Goal: Task Accomplishment & Management: Manage account settings

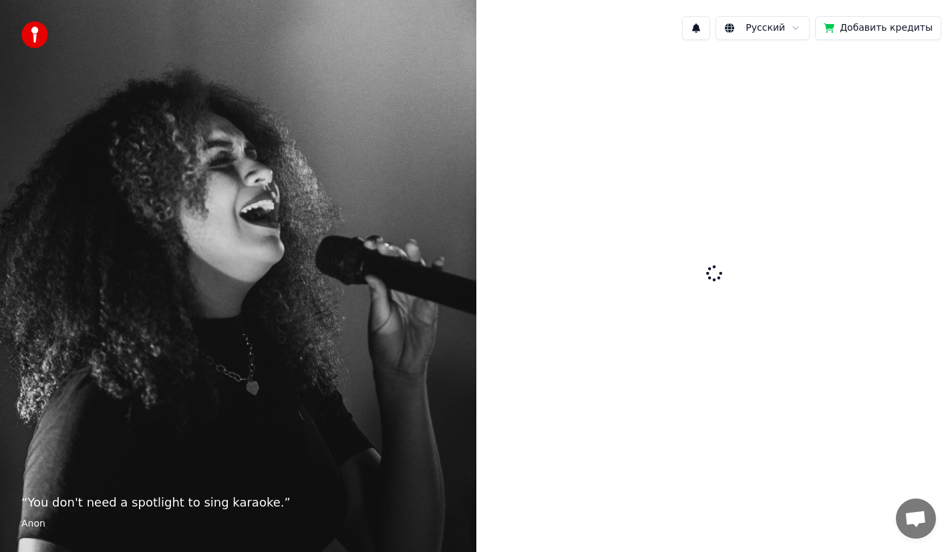
click at [656, 228] on div at bounding box center [714, 274] width 476 height 447
click at [365, 170] on div "“ You don't need a spotlight to sing karaoke. ” Anon" at bounding box center [238, 276] width 476 height 552
click at [35, 37] on img at bounding box center [34, 34] width 27 height 27
click at [701, 26] on button "1" at bounding box center [696, 28] width 28 height 24
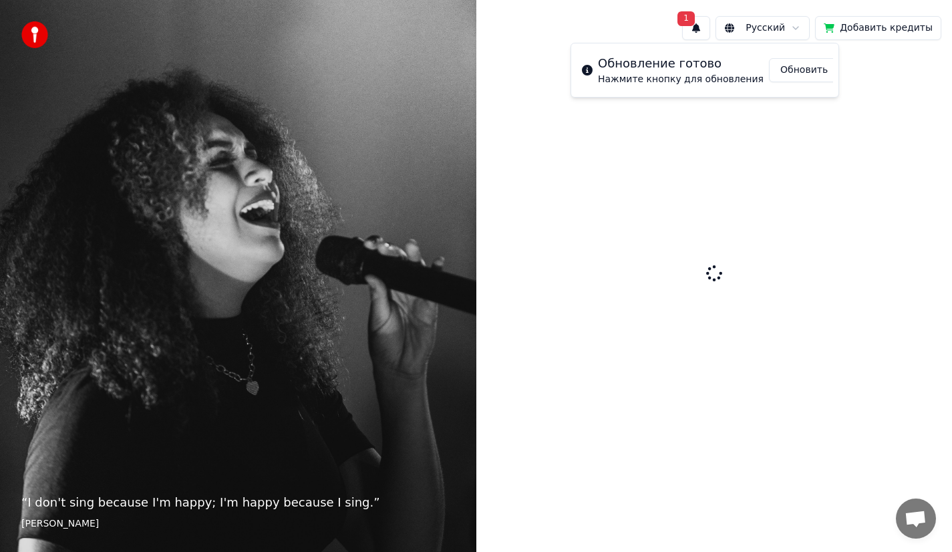
click at [797, 71] on button "Обновить" at bounding box center [804, 70] width 70 height 24
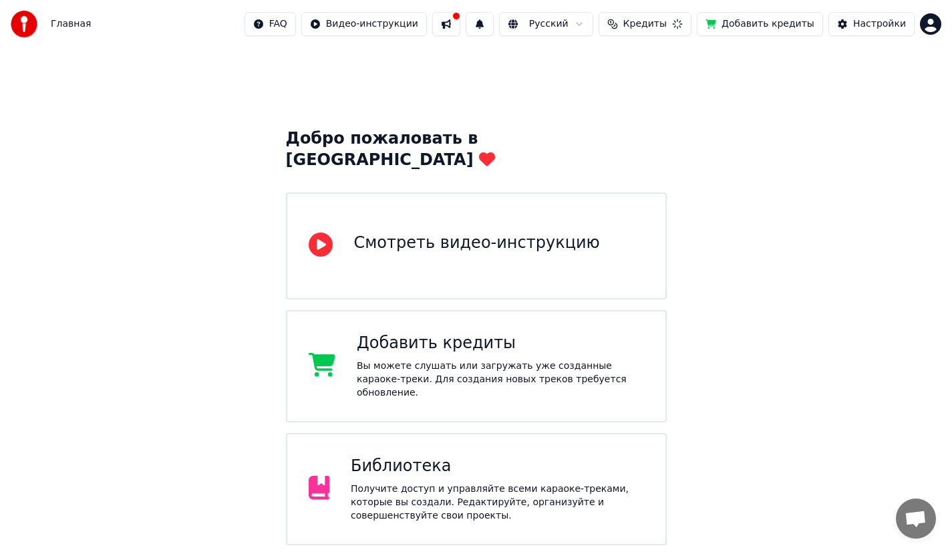
click at [458, 23] on button at bounding box center [446, 24] width 28 height 24
click at [648, 29] on span "Кредиты" at bounding box center [644, 23] width 43 height 13
click at [649, 28] on span "Кредиты" at bounding box center [644, 23] width 43 height 13
click at [878, 26] on div "Настройки" at bounding box center [879, 23] width 53 height 13
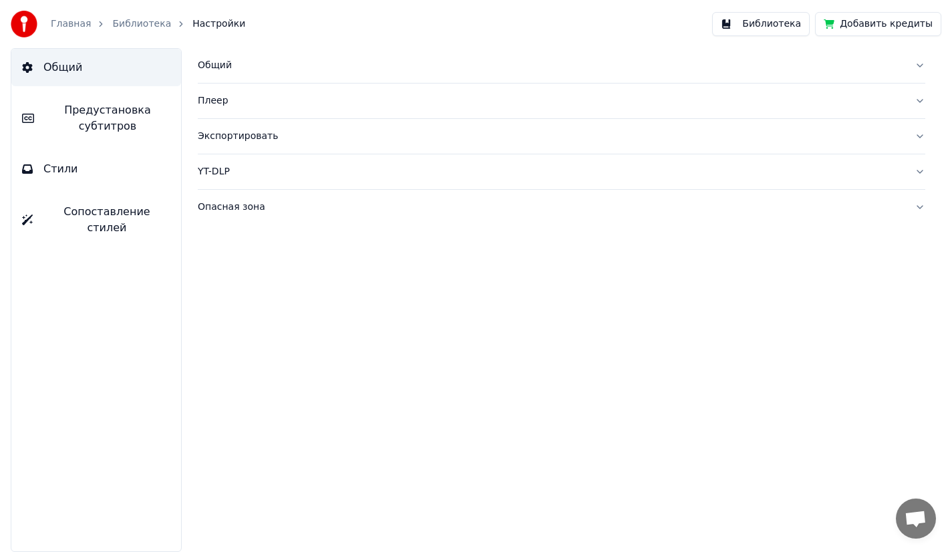
click at [765, 22] on button "Библиотека" at bounding box center [761, 24] width 98 height 24
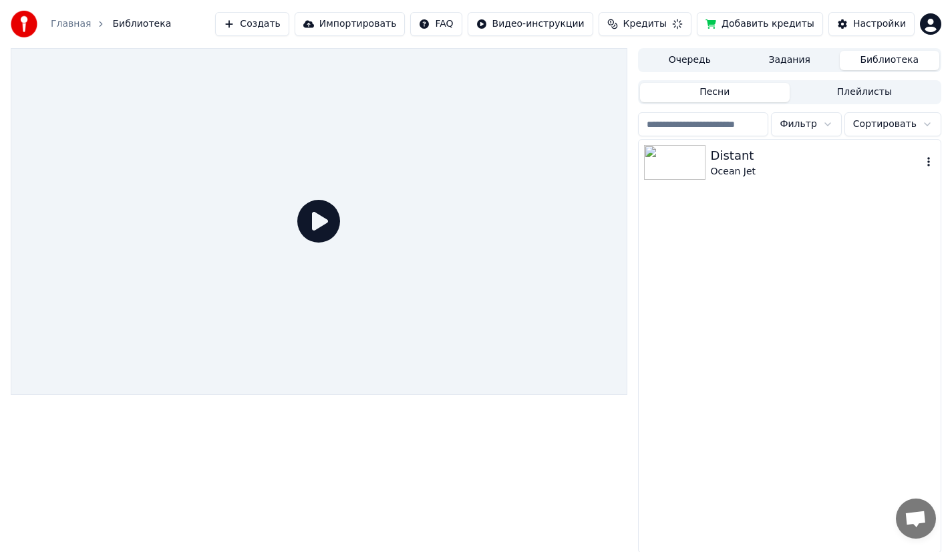
click at [785, 170] on div "Ocean Jet" at bounding box center [816, 171] width 211 height 13
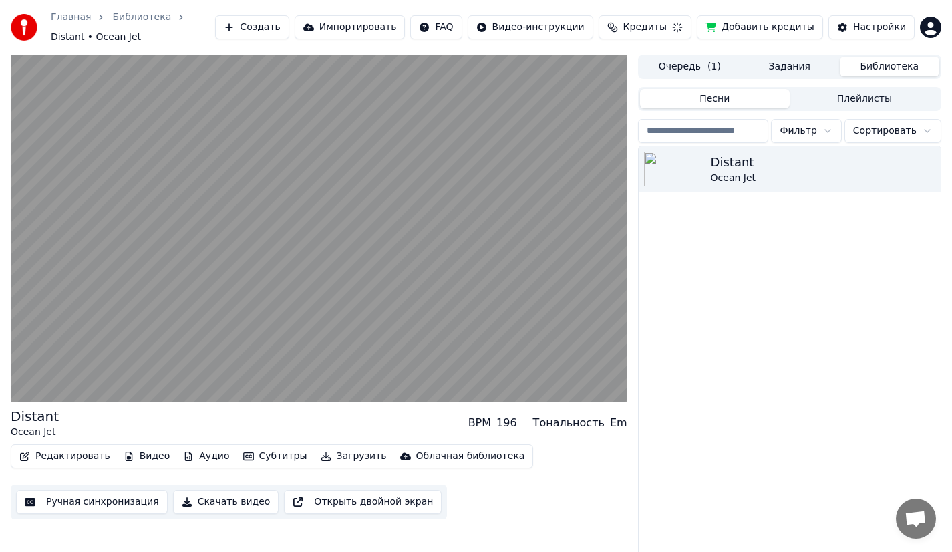
click at [75, 458] on button "Редактировать" at bounding box center [65, 456] width 102 height 19
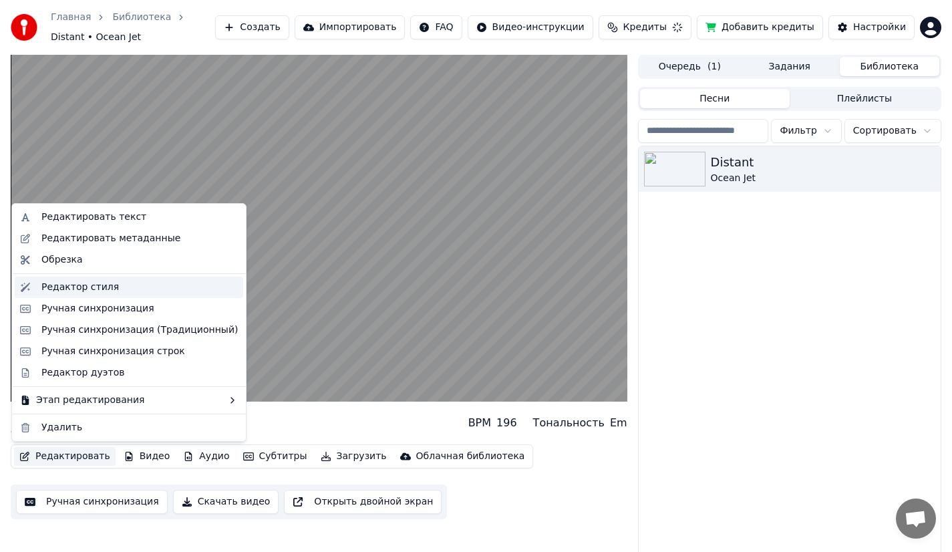
click at [110, 285] on div "Редактор стиля" at bounding box center [79, 287] width 77 height 13
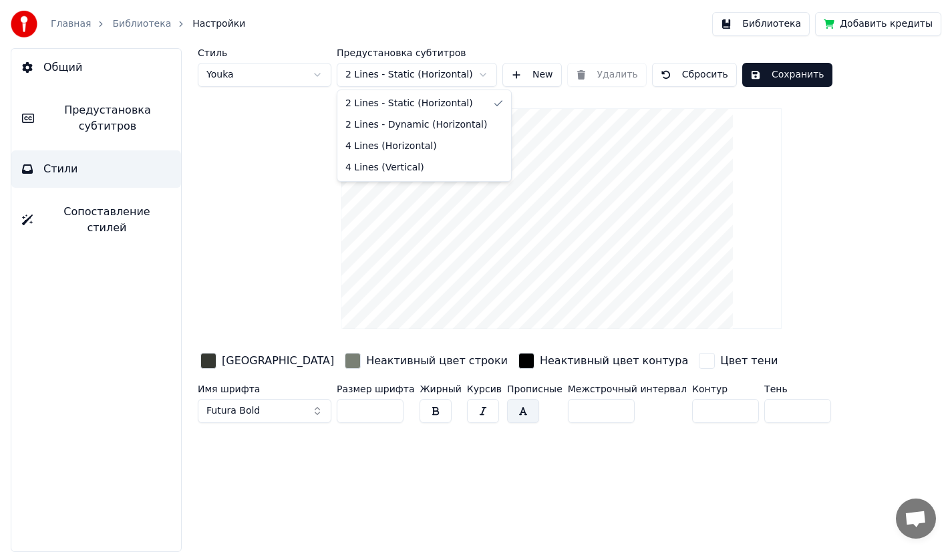
click at [409, 79] on html "Главная Библиотека Настройки Библиотека Добавить кредиты Общий Предустановка су…" at bounding box center [476, 276] width 952 height 552
click at [254, 194] on html "Главная Библиотека Настройки Библиотека Добавить кредиты Общий Предустановка су…" at bounding box center [476, 276] width 952 height 552
click at [92, 222] on button "Сопоставление стилей" at bounding box center [96, 219] width 170 height 53
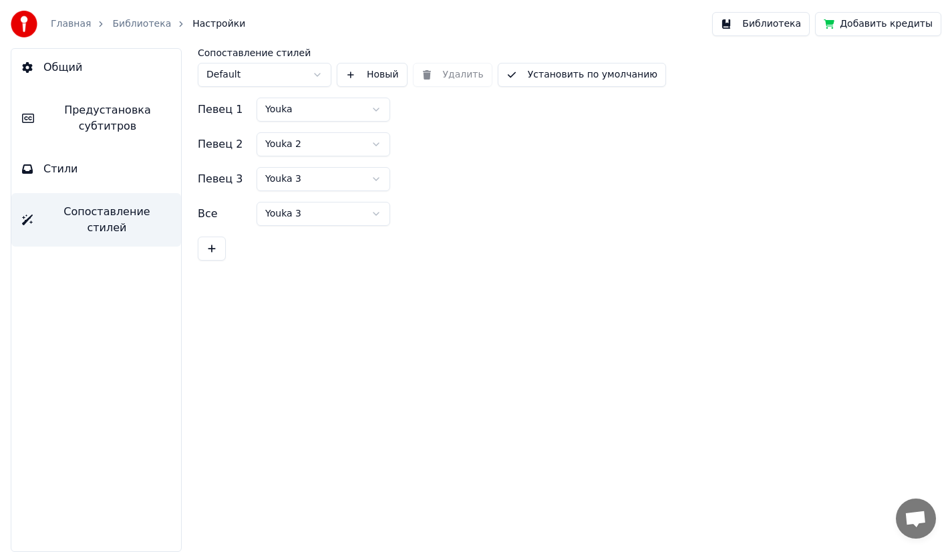
click at [85, 177] on button "Стили" at bounding box center [96, 168] width 170 height 37
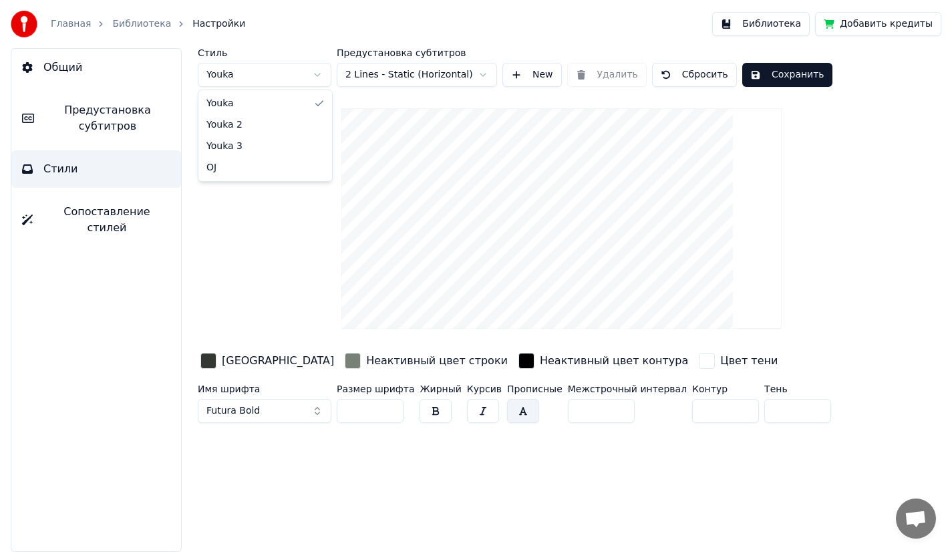
click at [309, 69] on html "Главная Библиотека Настройки Библиотека Добавить кредиты Общий Предустановка су…" at bounding box center [476, 276] width 952 height 552
type input "*"
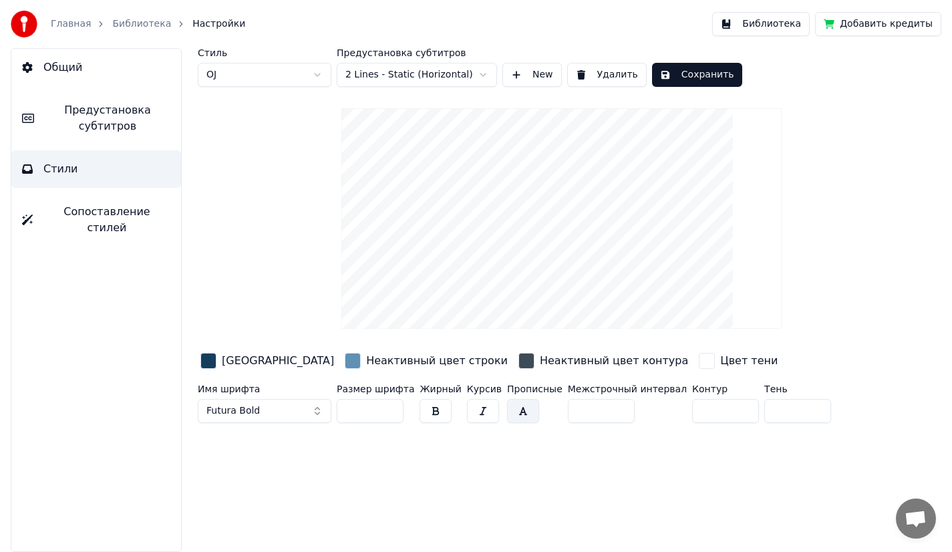
click at [420, 72] on html "Главная Библиотека Настройки Библиотека Добавить кредиты Общий Предустановка су…" at bounding box center [476, 276] width 952 height 552
click at [415, 74] on html "Главная Библиотека Настройки Библиотека Добавить кредиты Общий Предустановка су…" at bounding box center [476, 276] width 952 height 552
click at [521, 75] on button "New" at bounding box center [531, 75] width 59 height 24
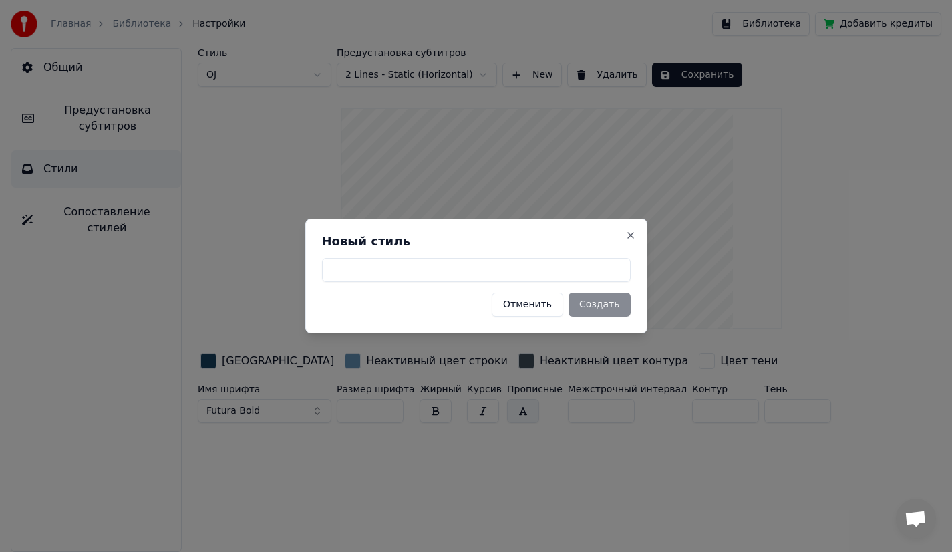
click at [545, 312] on button "Отменить" at bounding box center [527, 305] width 71 height 24
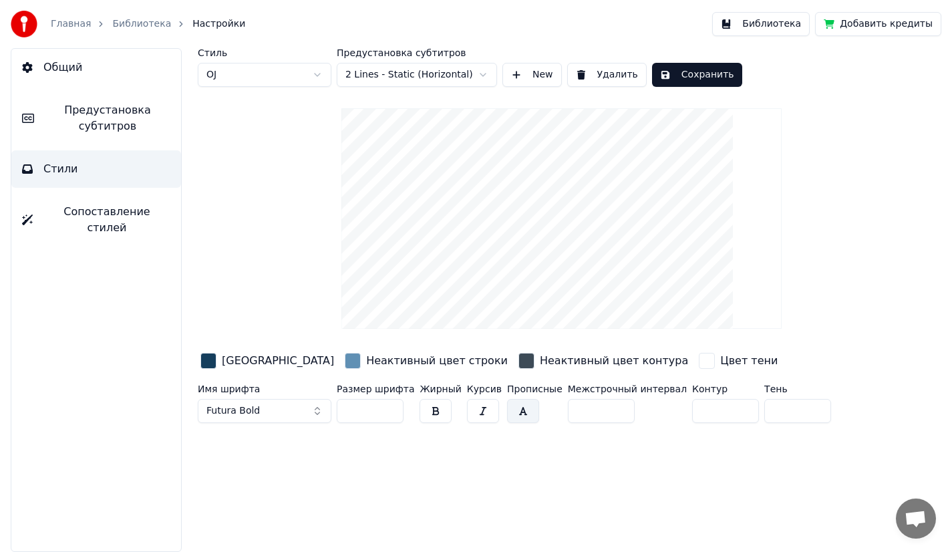
click at [230, 74] on html "Главная Библиотека Настройки Библиотека Добавить кредиты Общий Предустановка су…" at bounding box center [476, 276] width 952 height 552
click at [89, 110] on span "Предустановка субтитров" at bounding box center [108, 118] width 126 height 32
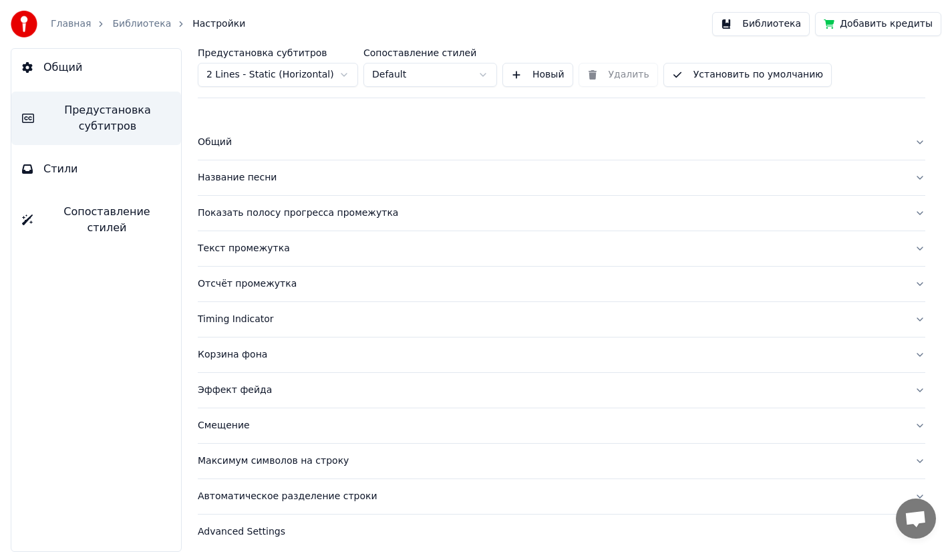
click at [918, 143] on button "Общий" at bounding box center [561, 142] width 727 height 35
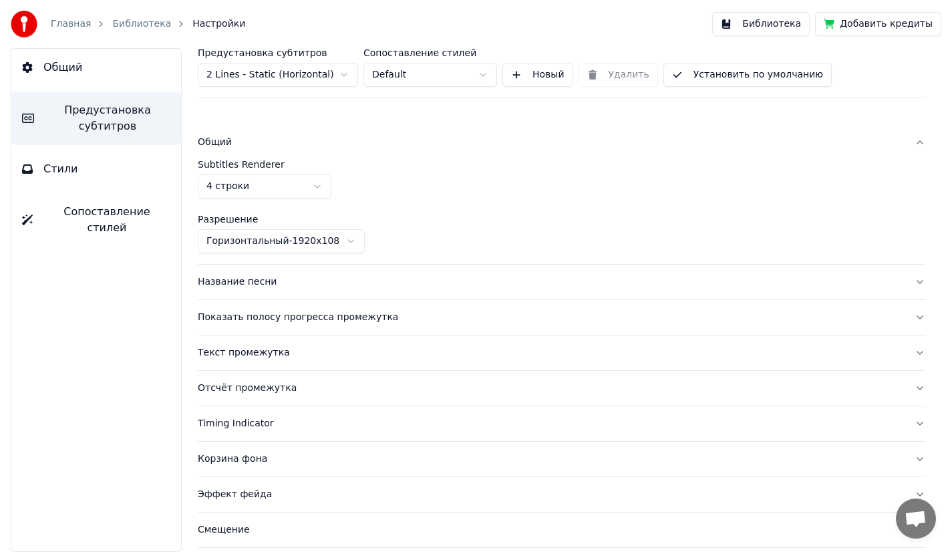
click at [299, 178] on html "Главная Библиотека Настройки Библиотека Добавить кредиты Общий Предустановка су…" at bounding box center [476, 276] width 952 height 552
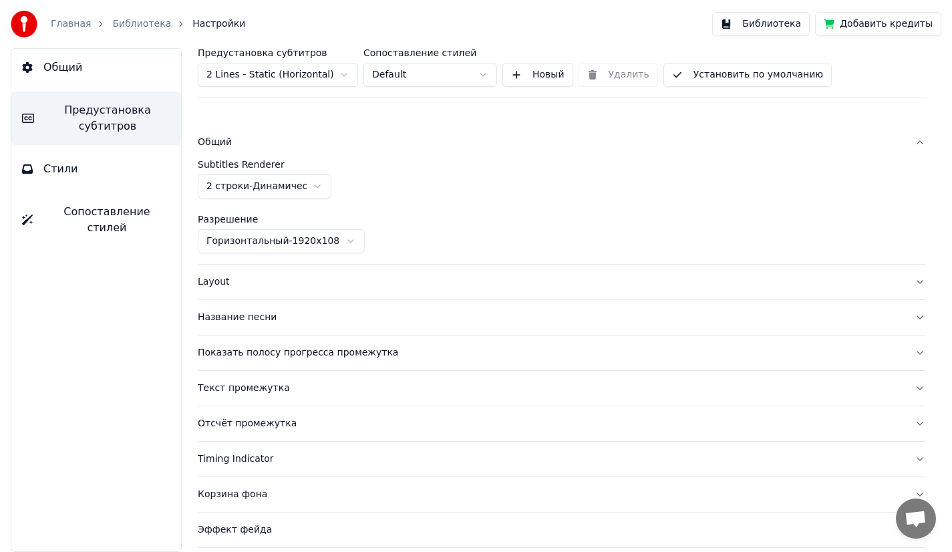
click at [134, 169] on button "Стили" at bounding box center [96, 168] width 170 height 37
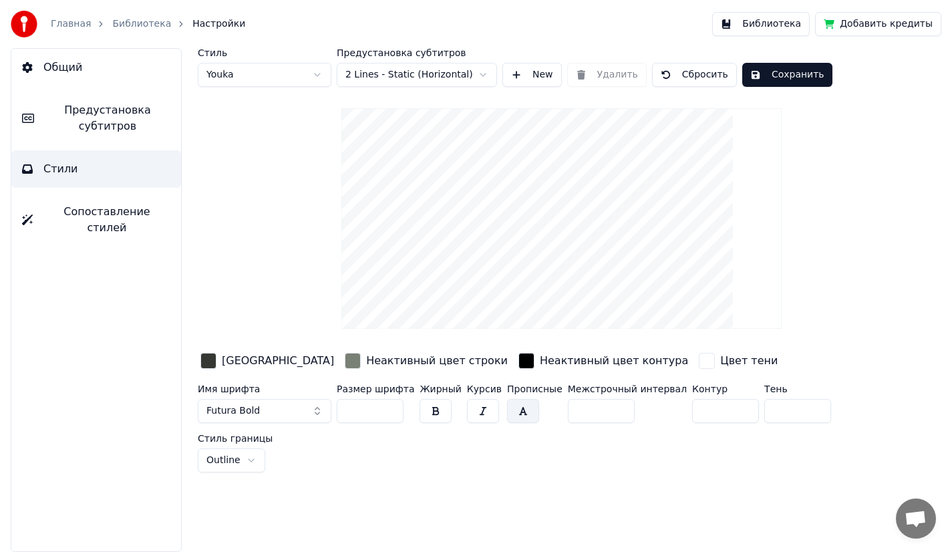
click at [128, 120] on span "Предустановка субтитров" at bounding box center [108, 118] width 126 height 32
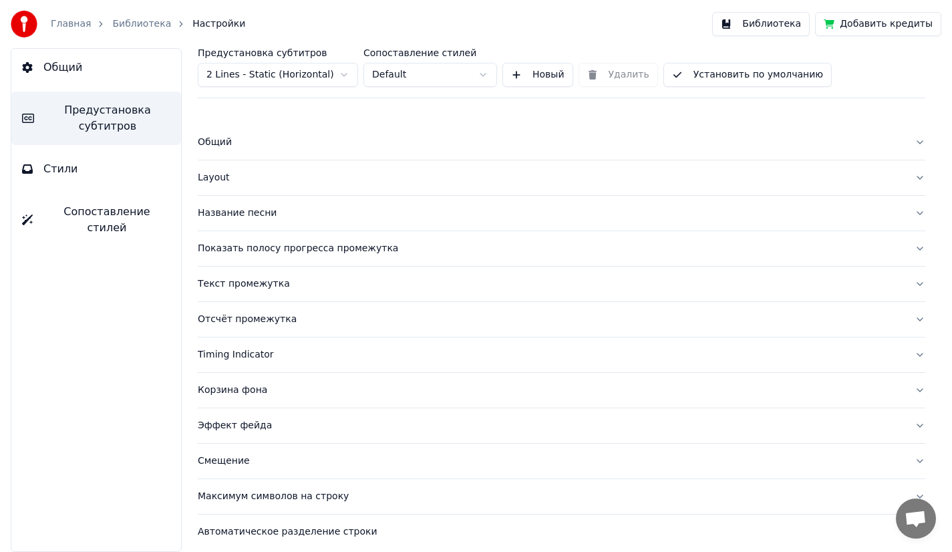
click at [339, 142] on div "Общий" at bounding box center [551, 142] width 706 height 13
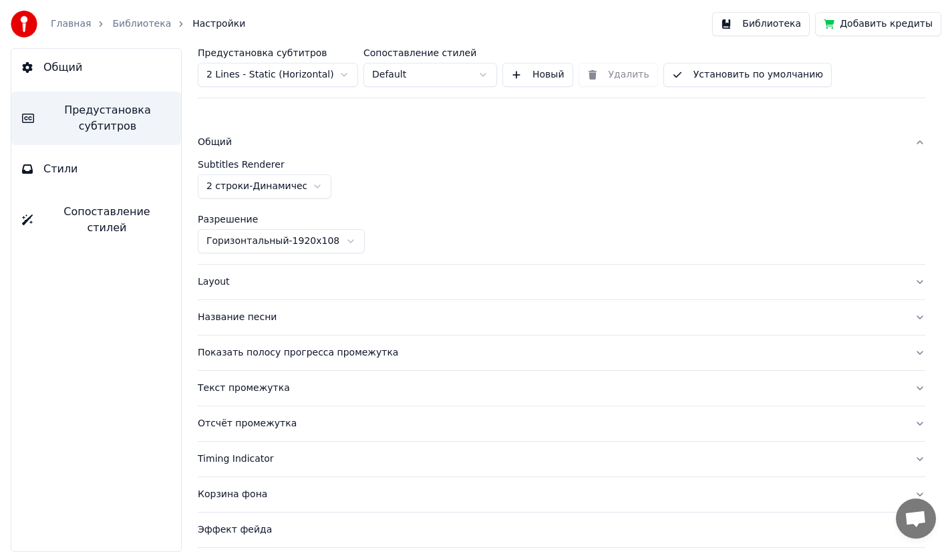
click at [293, 279] on div "Layout" at bounding box center [551, 281] width 706 height 13
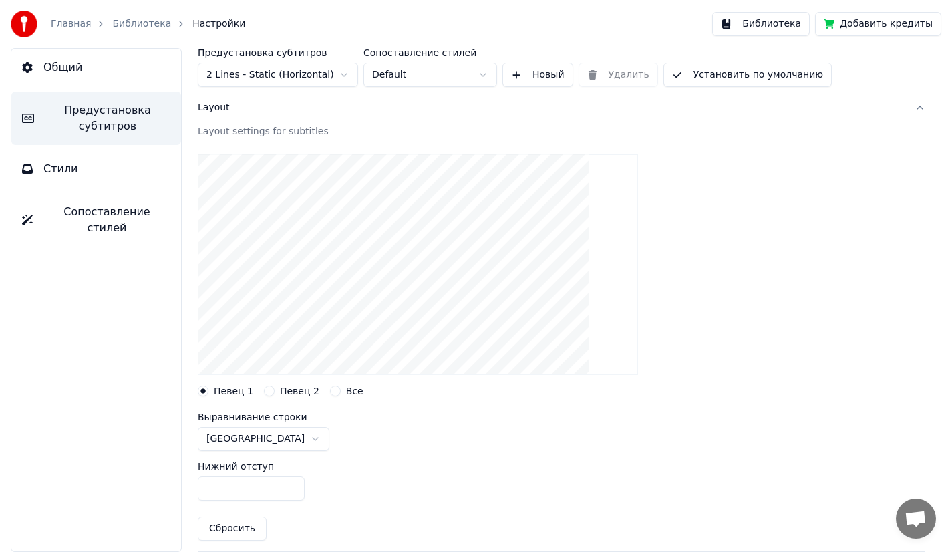
scroll to position [73, 0]
click at [331, 386] on button "Все" at bounding box center [335, 388] width 11 height 11
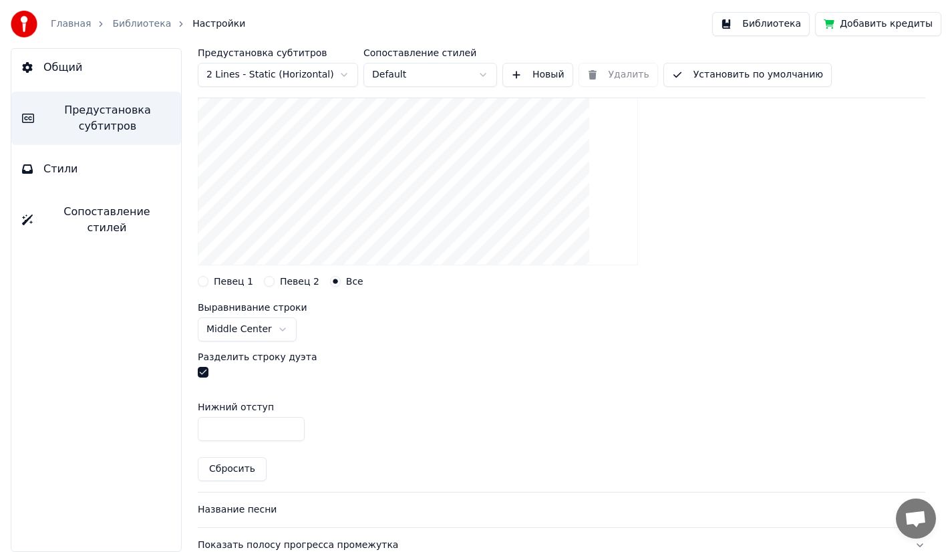
scroll to position [181, 0]
click at [205, 373] on button "button" at bounding box center [203, 370] width 11 height 11
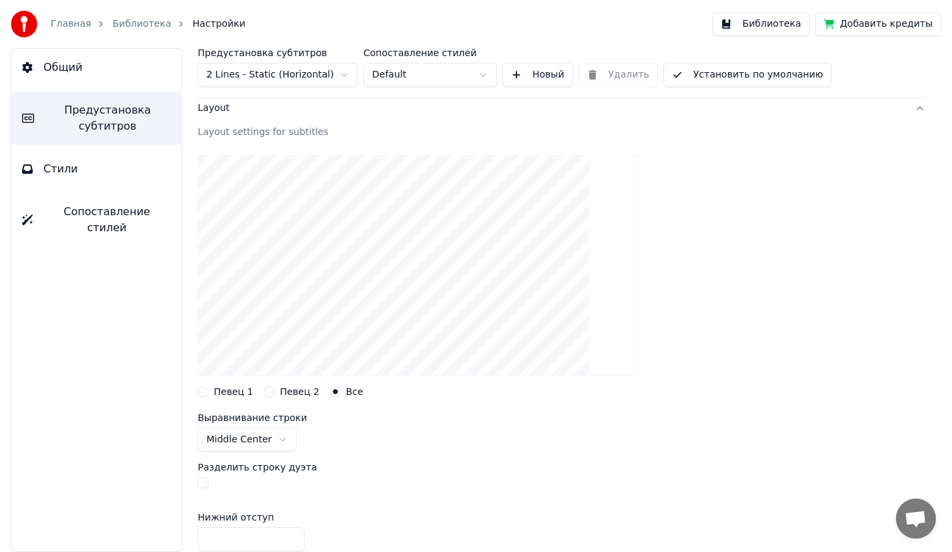
scroll to position [76, 0]
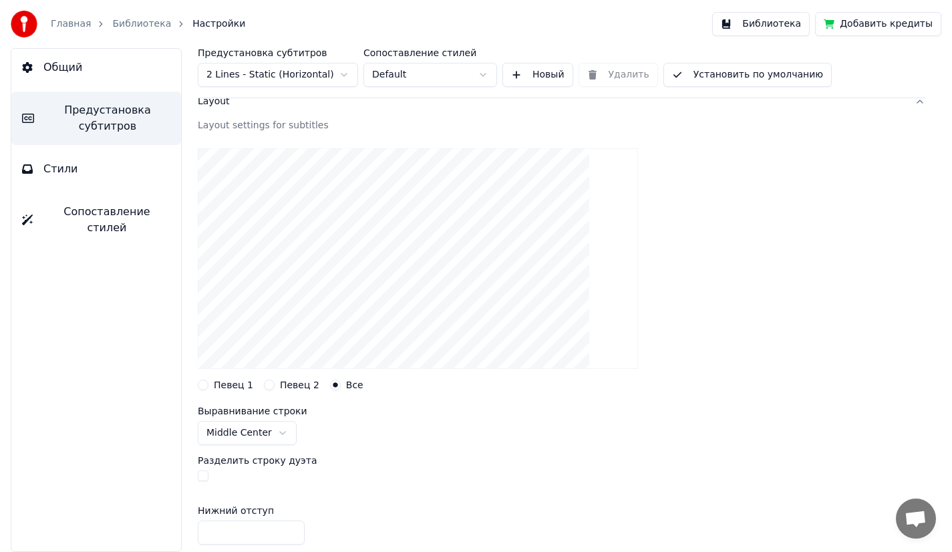
click at [207, 383] on button "Певец 1" at bounding box center [203, 384] width 11 height 11
click at [330, 384] on button "Все" at bounding box center [335, 384] width 11 height 11
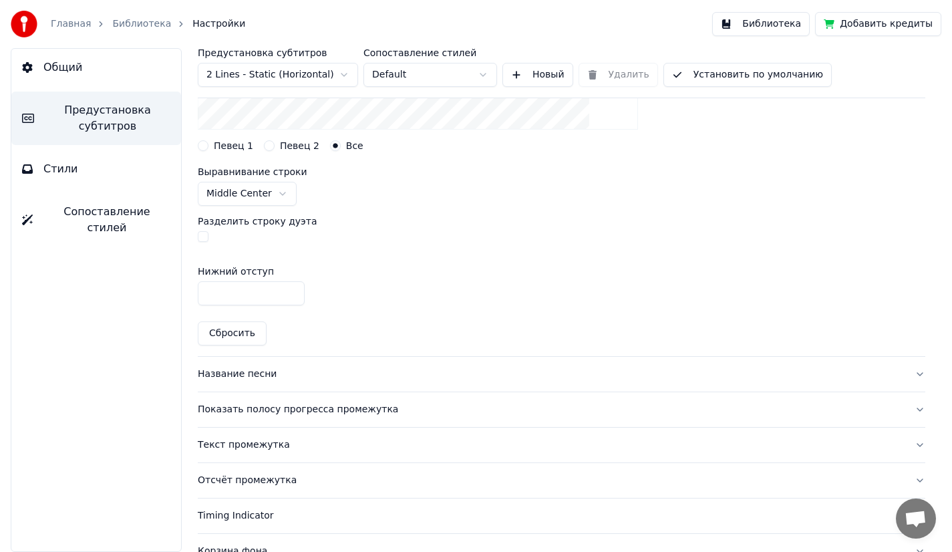
scroll to position [320, 0]
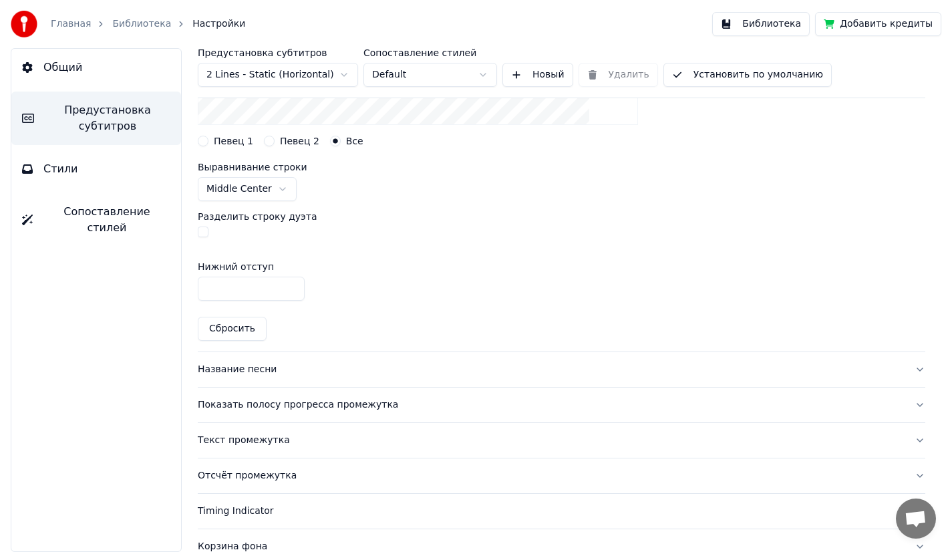
click at [299, 368] on div "Название песни" at bounding box center [551, 369] width 706 height 13
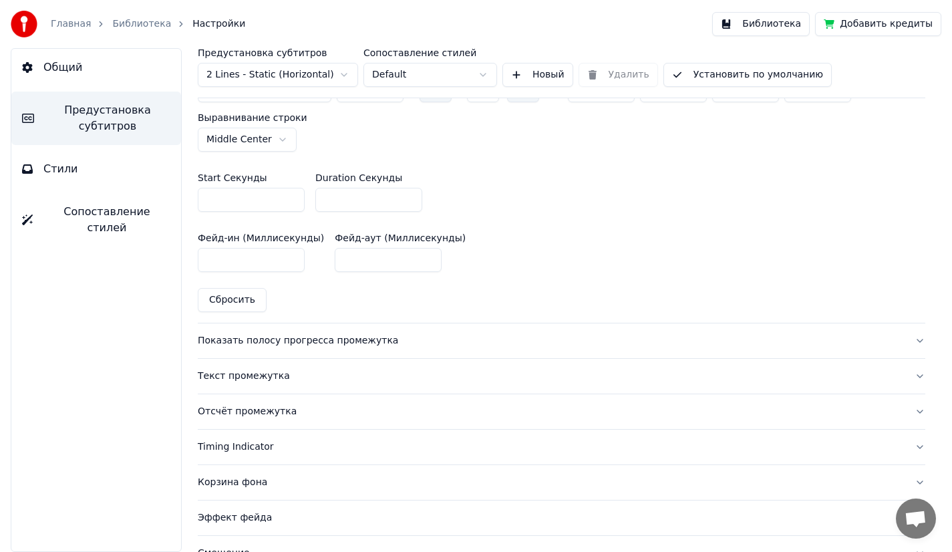
scroll to position [685, 0]
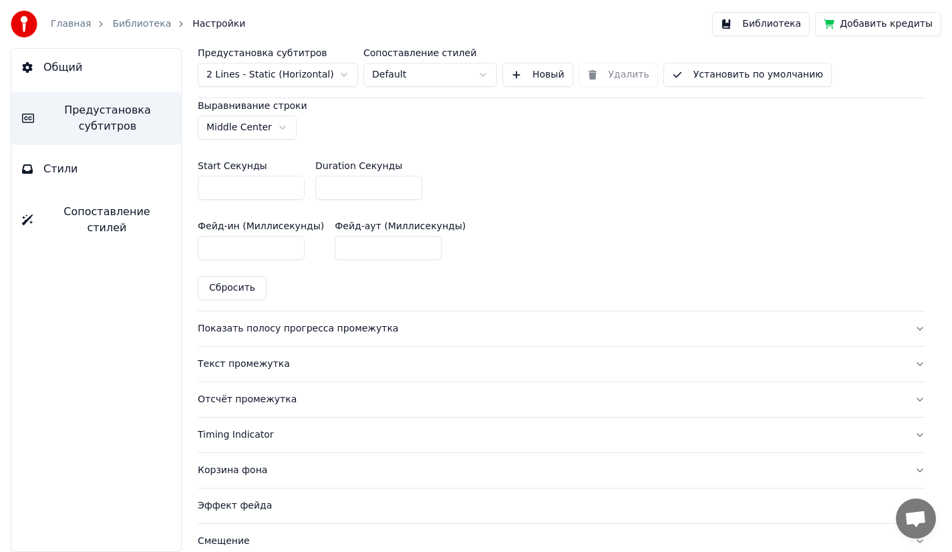
click at [418, 323] on div "Показать полосу прогресса промежутка" at bounding box center [551, 328] width 706 height 13
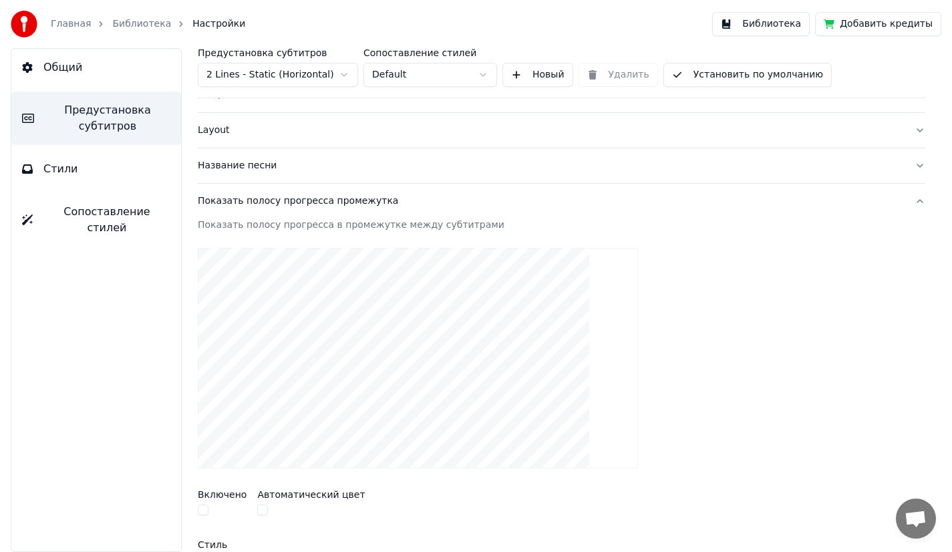
scroll to position [0, 0]
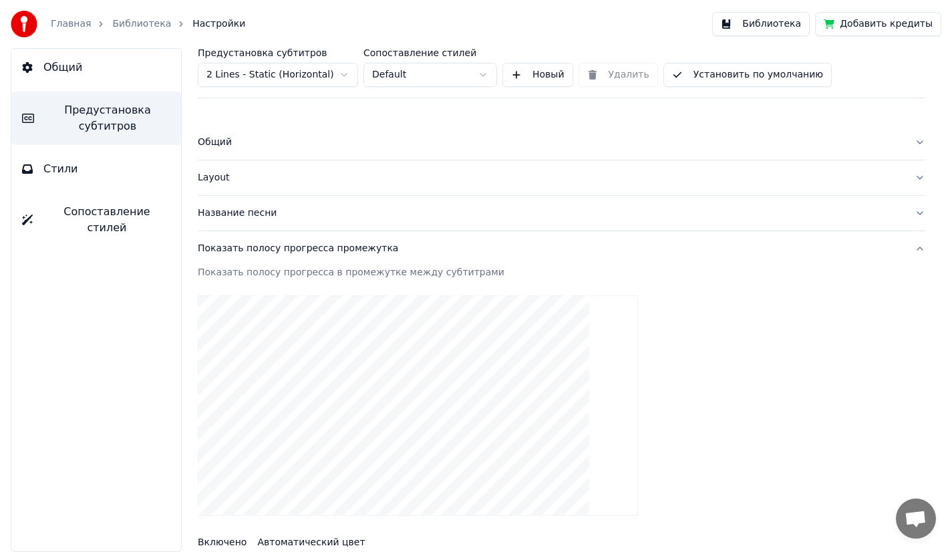
click at [283, 144] on div "Общий" at bounding box center [551, 142] width 706 height 13
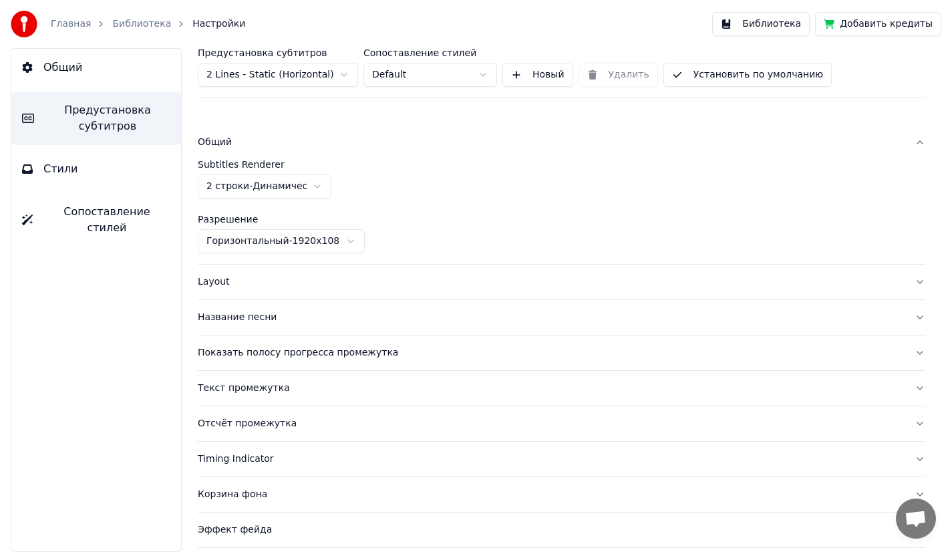
click at [392, 73] on html "Главная Библиотека Настройки Библиотека Добавить кредиты Общий Предустановка су…" at bounding box center [476, 276] width 952 height 552
click at [283, 78] on html "Главная Библиотека Настройки Библиотека Добавить кредиты Общий Предустановка су…" at bounding box center [476, 276] width 952 height 552
click at [283, 77] on html "Главная Библиотека Настройки Библиотека Добавить кредиты Общий Предустановка су…" at bounding box center [476, 276] width 952 height 552
click at [91, 78] on button "Общий" at bounding box center [96, 67] width 170 height 37
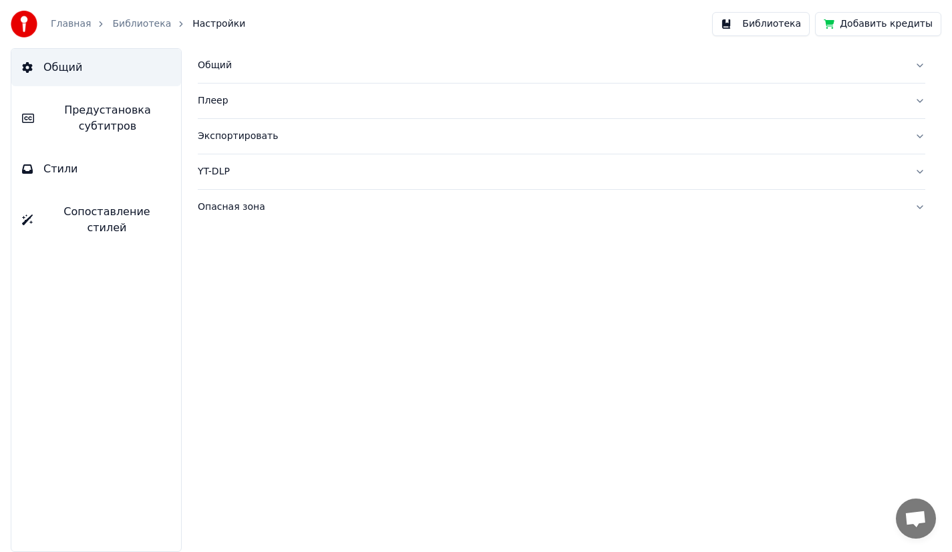
click at [231, 70] on div "Общий" at bounding box center [551, 65] width 706 height 13
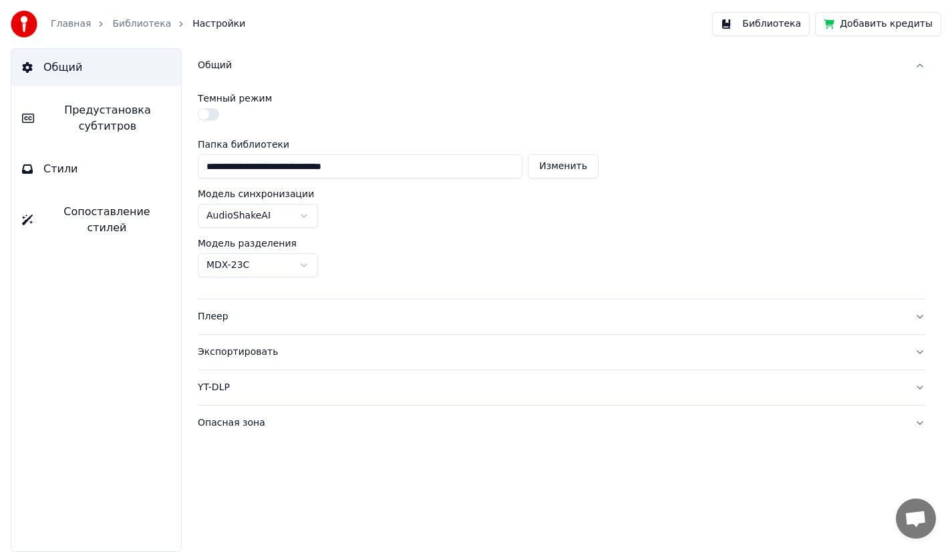
click at [201, 115] on button "button" at bounding box center [208, 114] width 21 height 12
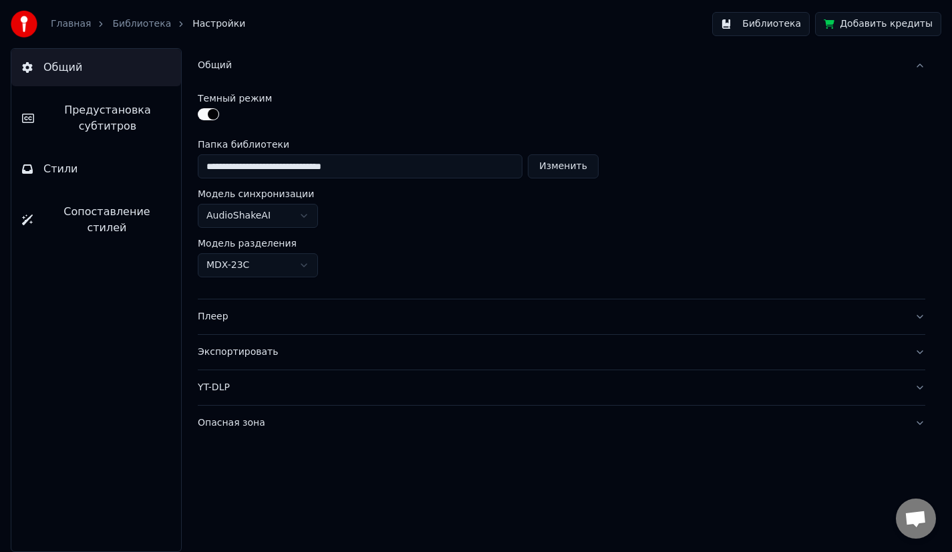
click at [291, 217] on html "**********" at bounding box center [476, 276] width 952 height 552
click at [295, 212] on html "**********" at bounding box center [476, 276] width 952 height 552
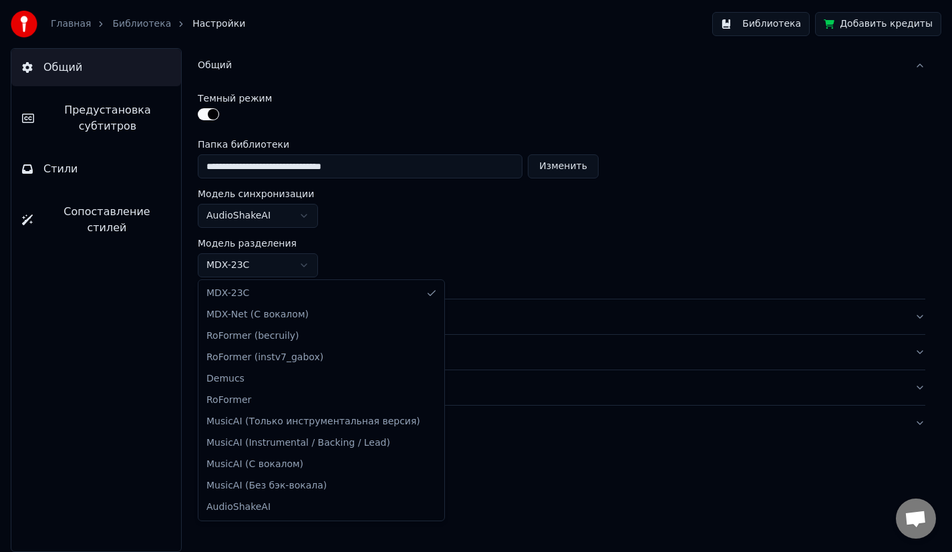
click at [285, 268] on html "**********" at bounding box center [476, 276] width 952 height 552
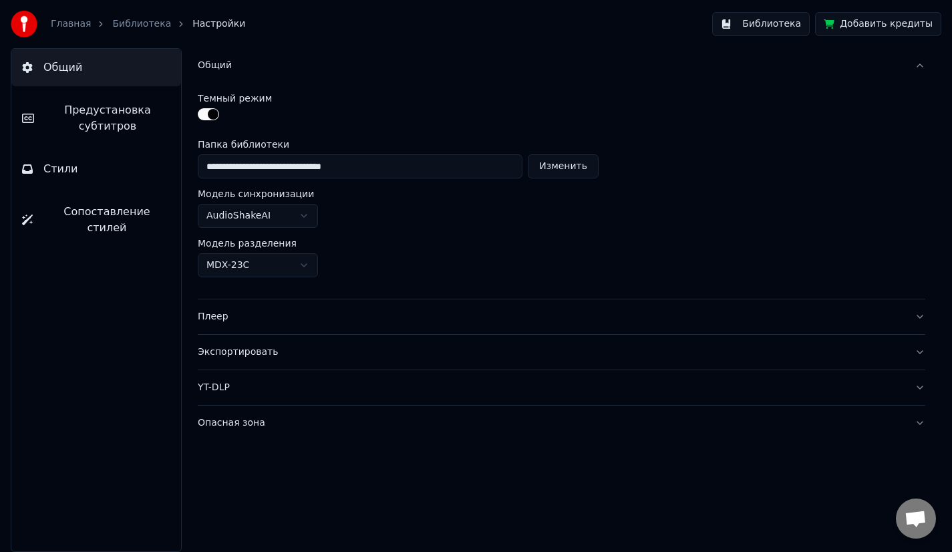
click at [285, 268] on html "**********" at bounding box center [476, 276] width 952 height 552
click at [282, 423] on div "Опасная зона" at bounding box center [551, 422] width 706 height 13
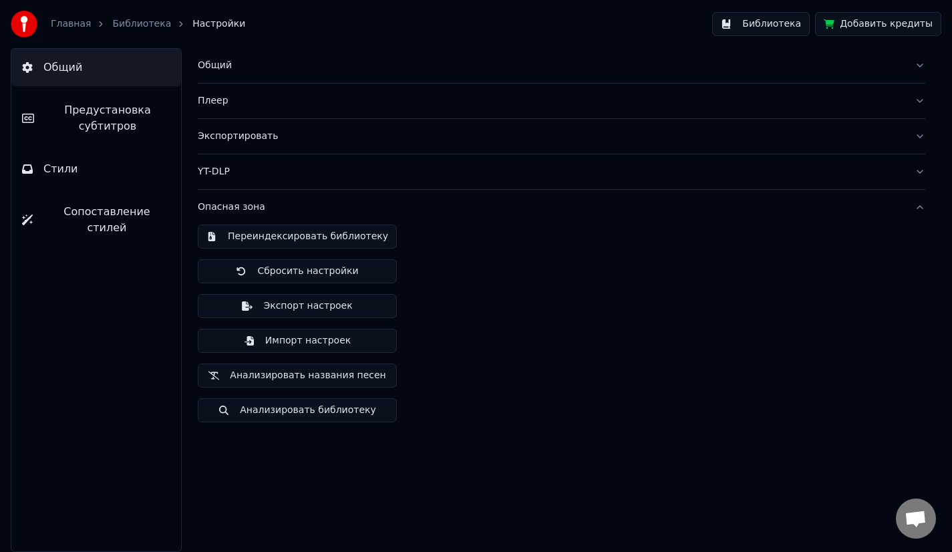
click at [373, 210] on div "Опасная зона" at bounding box center [551, 206] width 706 height 13
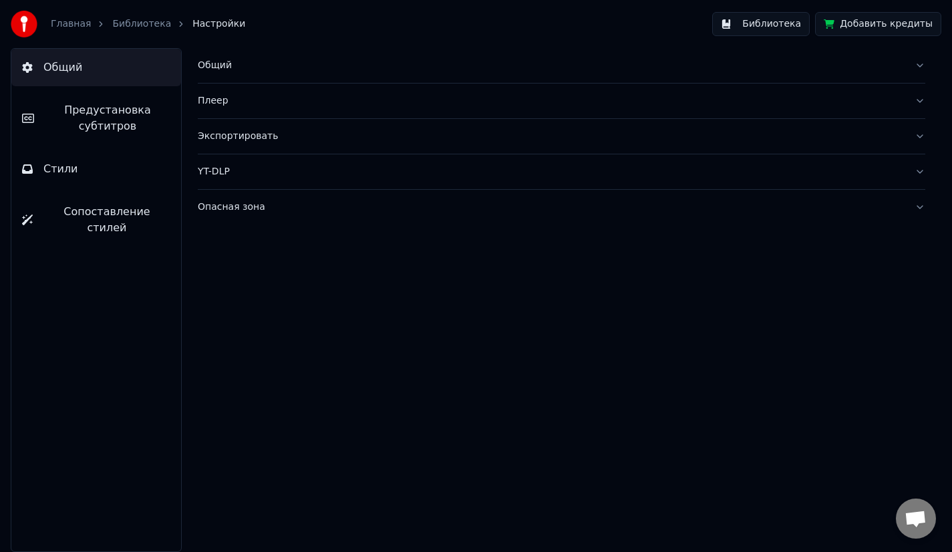
click at [770, 29] on button "Библиотека" at bounding box center [761, 24] width 98 height 24
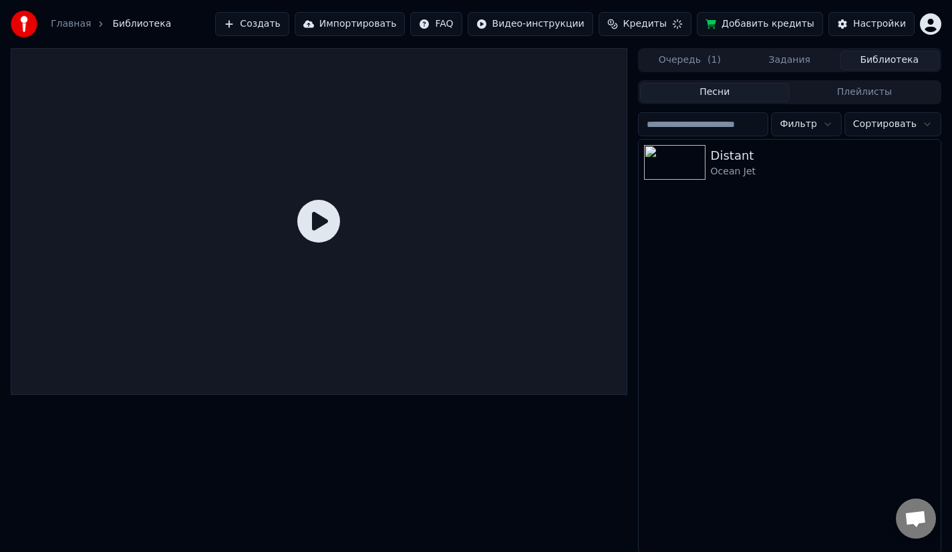
click at [697, 67] on button "Очередь ( 1 )" at bounding box center [690, 60] width 100 height 19
click at [874, 61] on button "Библиотека" at bounding box center [890, 60] width 100 height 19
click at [676, 153] on img at bounding box center [674, 162] width 61 height 35
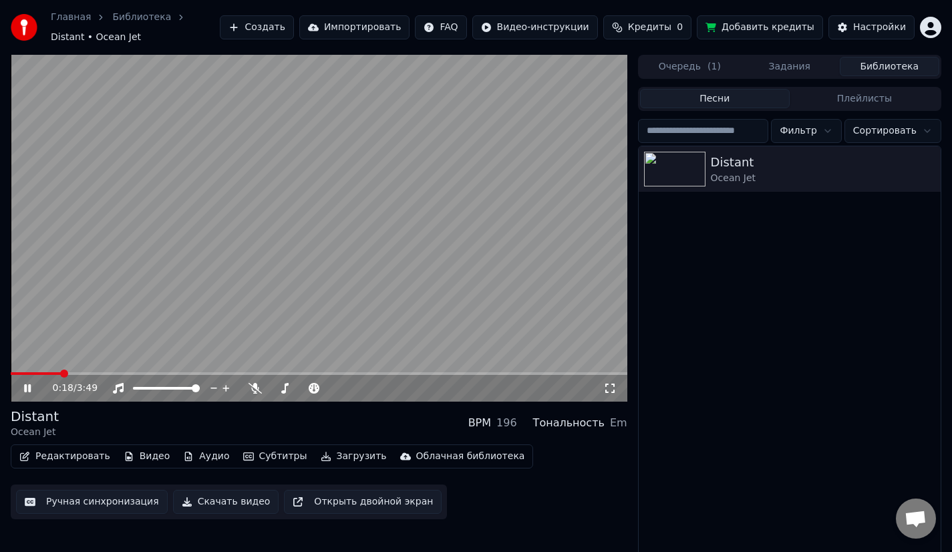
click at [103, 373] on span at bounding box center [319, 373] width 616 height 3
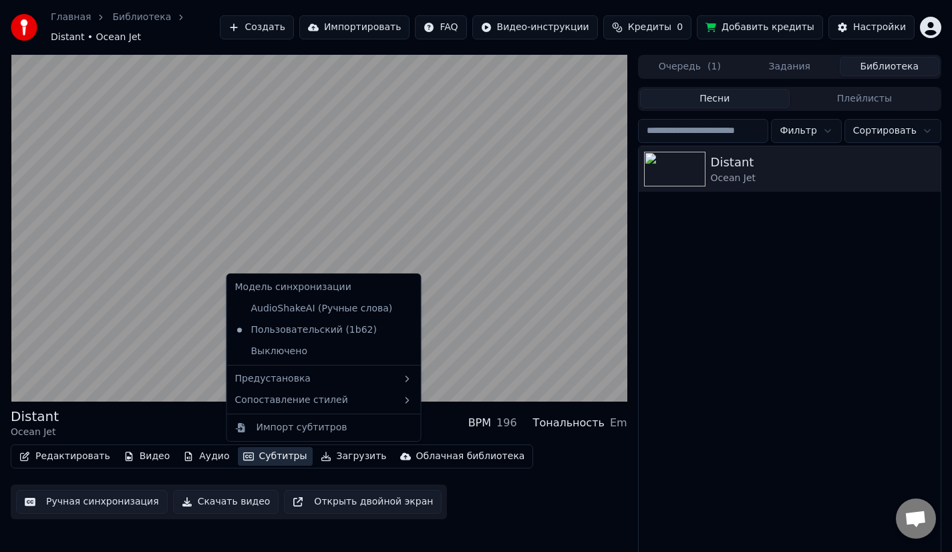
click at [257, 456] on button "Субтитры" at bounding box center [275, 456] width 75 height 19
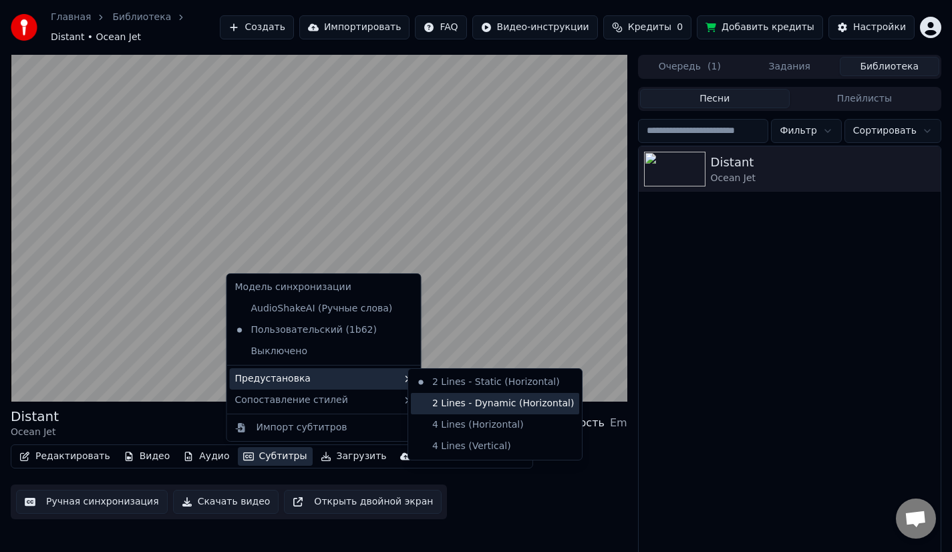
click at [445, 403] on div "2 Lines - Dynamic (Horizontal)" at bounding box center [495, 403] width 168 height 21
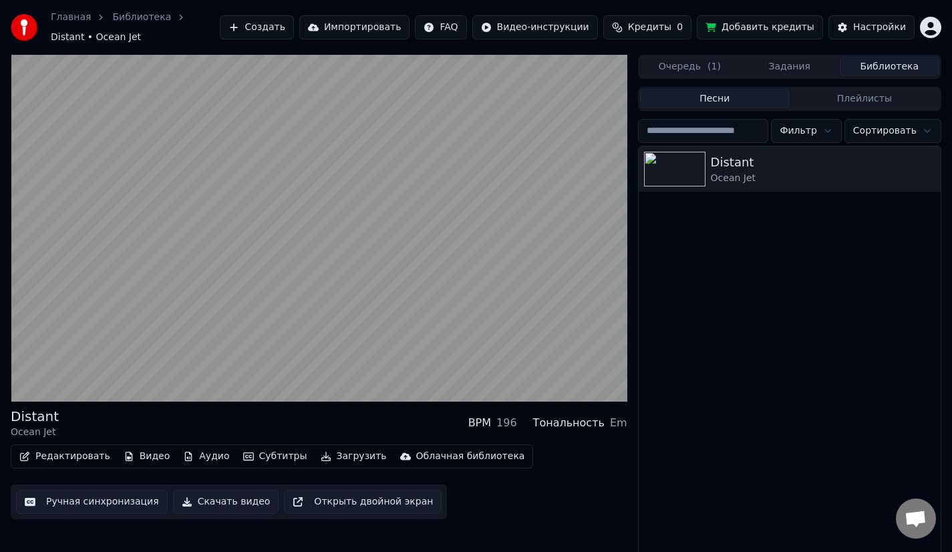
click at [255, 454] on button "Субтитры" at bounding box center [275, 456] width 75 height 19
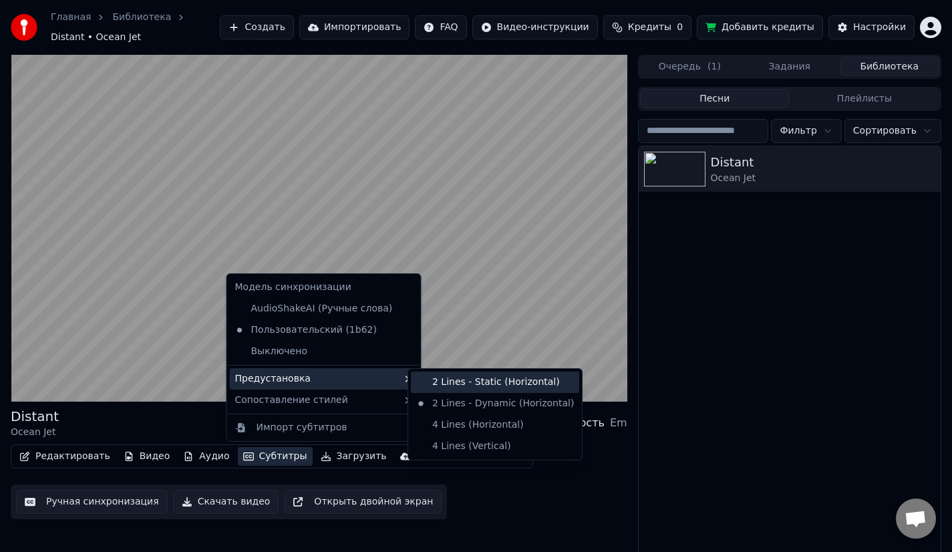
click at [454, 383] on div "2 Lines - Static (Horizontal)" at bounding box center [495, 381] width 168 height 21
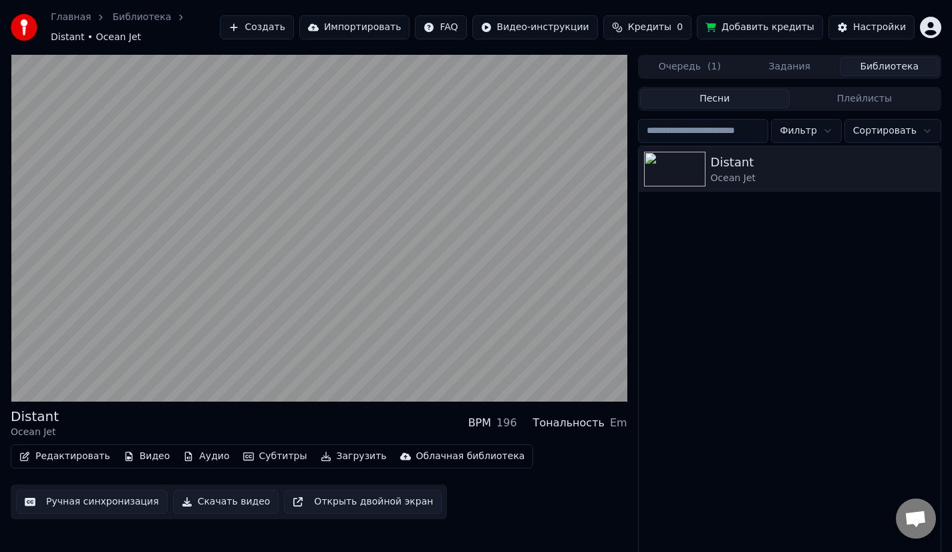
click at [274, 456] on button "Субтитры" at bounding box center [275, 456] width 75 height 19
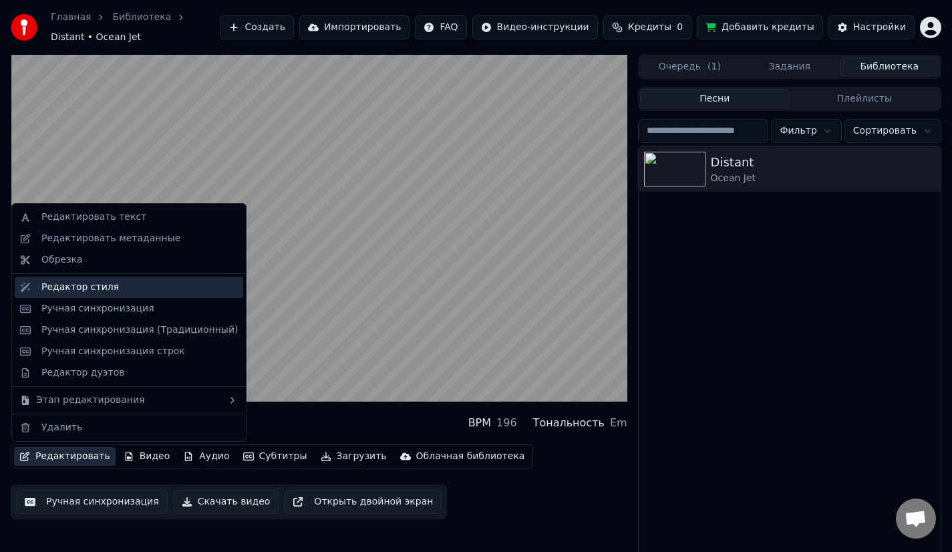
click at [104, 287] on div "Редактор стиля" at bounding box center [79, 287] width 77 height 13
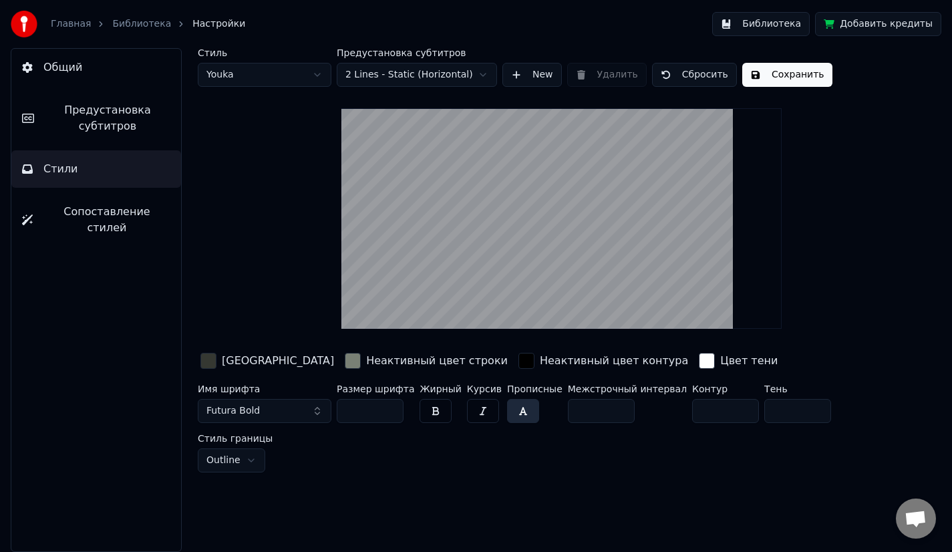
click at [124, 129] on span "Предустановка субтитров" at bounding box center [108, 118] width 126 height 32
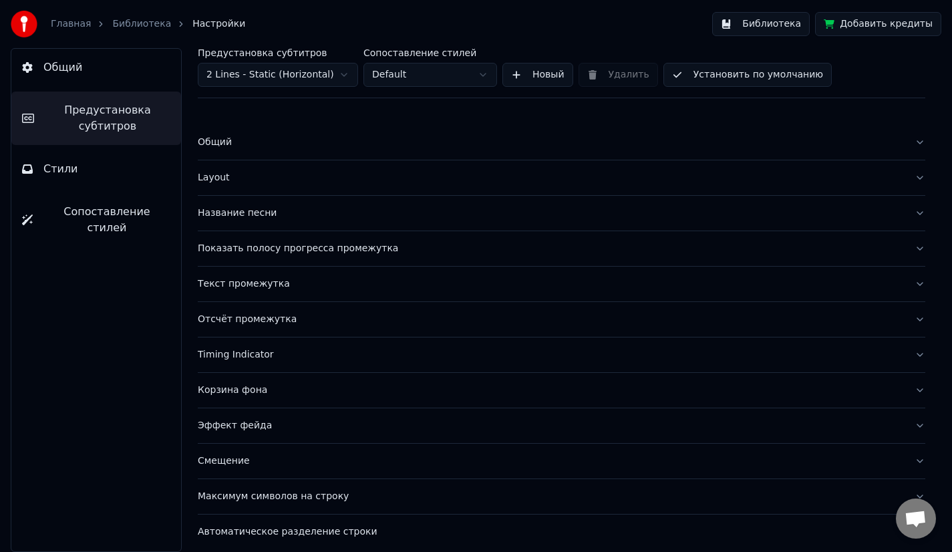
click at [272, 146] on div "Общий" at bounding box center [551, 142] width 706 height 13
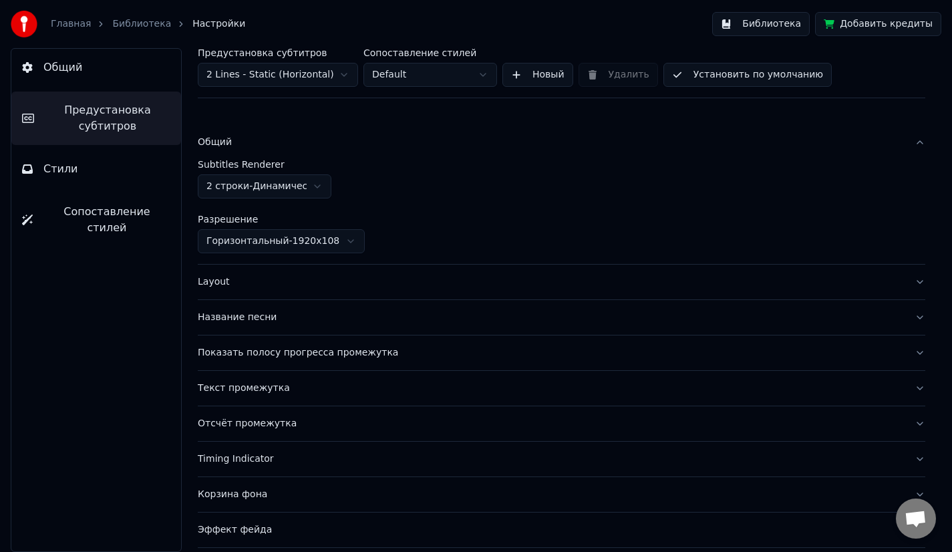
click at [279, 186] on html "Главная Библиотека Настройки Библиотека Добавить кредиты Общий Предустановка су…" at bounding box center [476, 276] width 952 height 552
click at [296, 281] on div "Layout" at bounding box center [551, 281] width 706 height 13
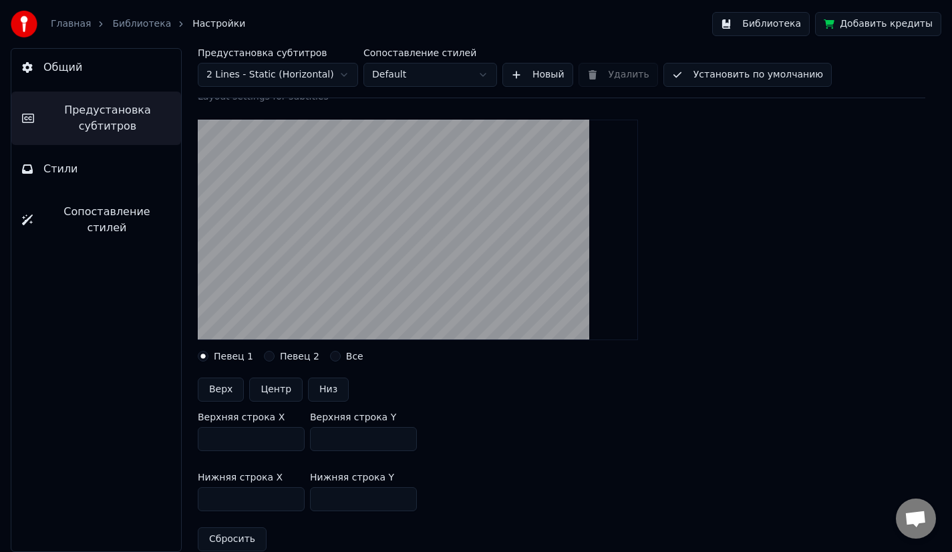
scroll to position [118, 0]
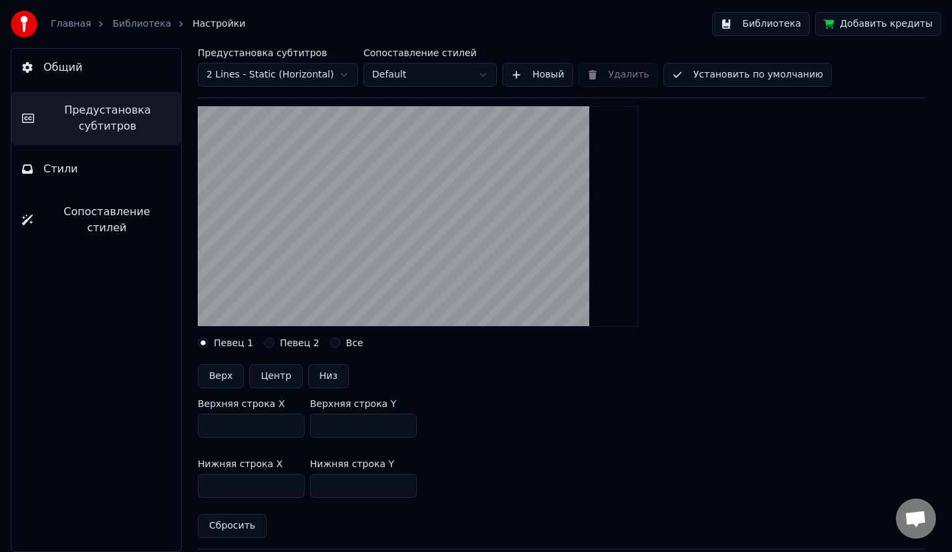
click at [273, 343] on div "Певец 2" at bounding box center [291, 342] width 55 height 11
click at [270, 343] on button "Певец 2" at bounding box center [269, 342] width 11 height 11
click at [333, 347] on button "Все" at bounding box center [335, 342] width 11 height 11
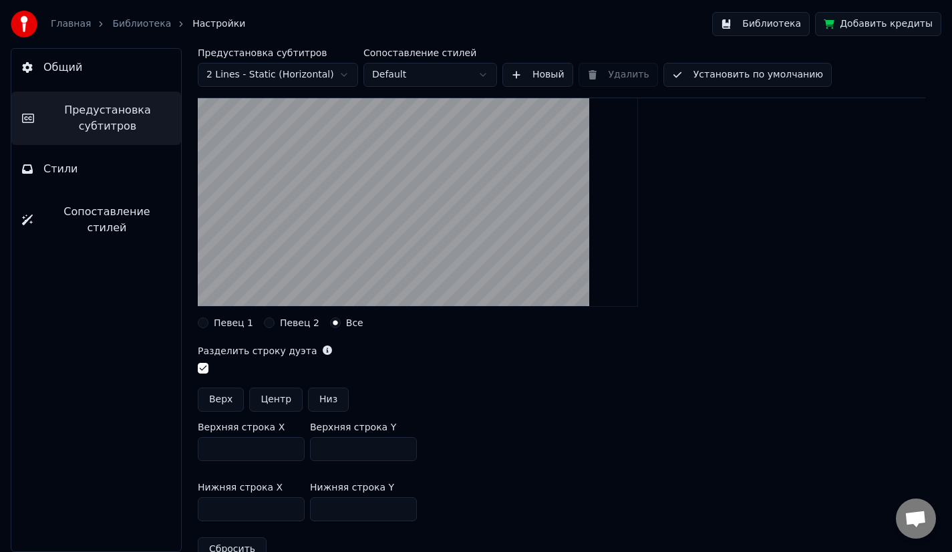
scroll to position [139, 0]
click at [202, 371] on button "button" at bounding box center [203, 367] width 11 height 11
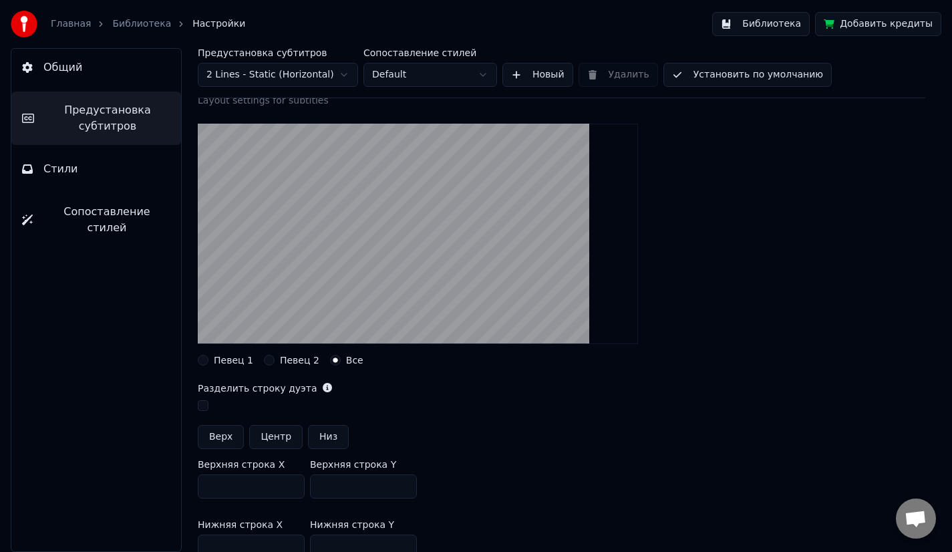
scroll to position [0, 0]
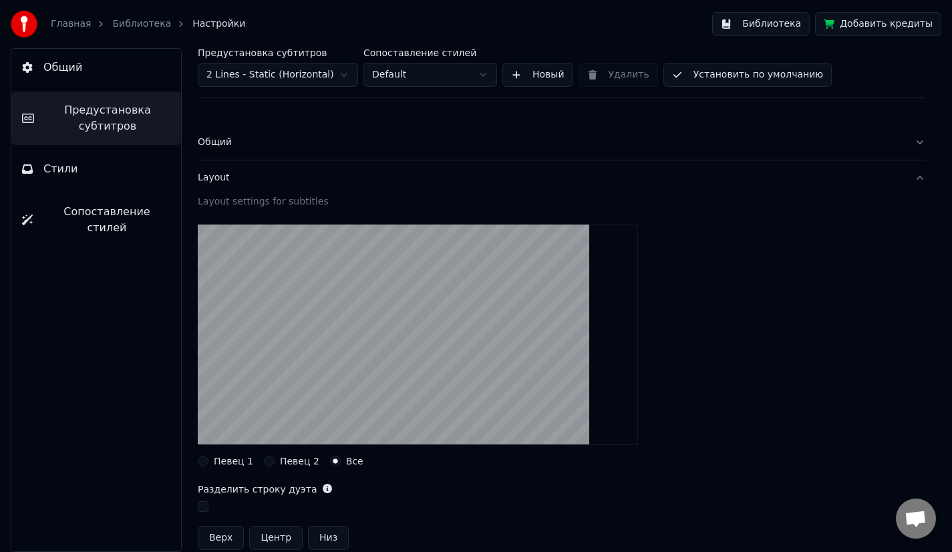
click at [749, 23] on button "Библиотека" at bounding box center [761, 24] width 98 height 24
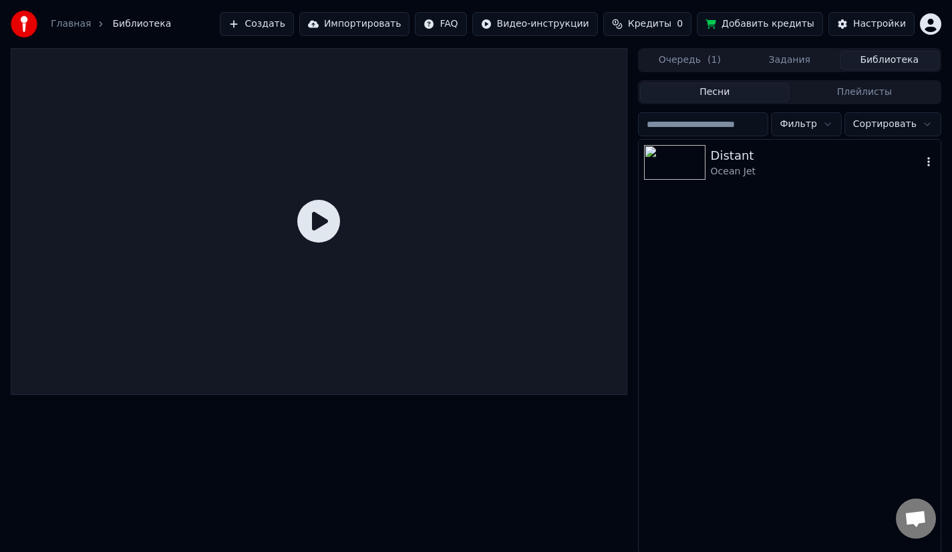
click at [745, 164] on div "Distant" at bounding box center [816, 155] width 211 height 19
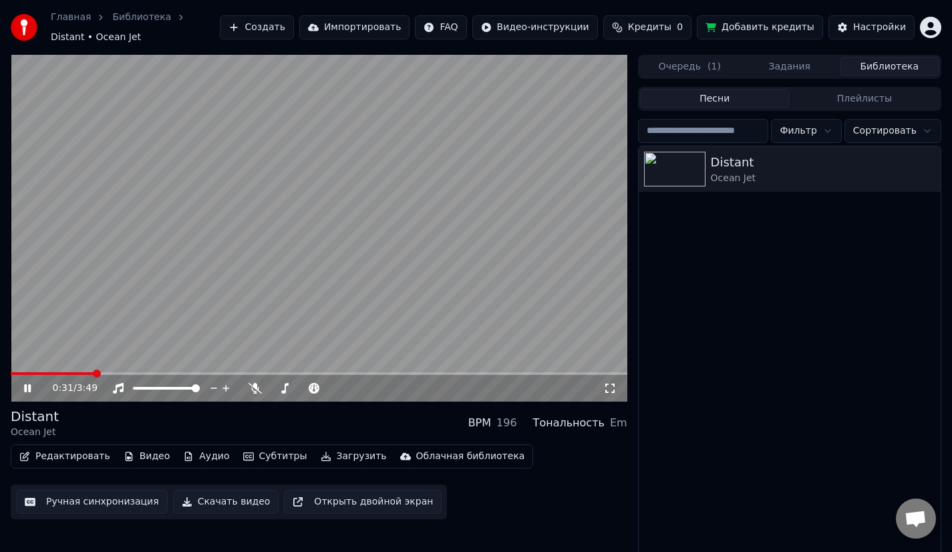
click at [93, 372] on span at bounding box center [319, 373] width 616 height 3
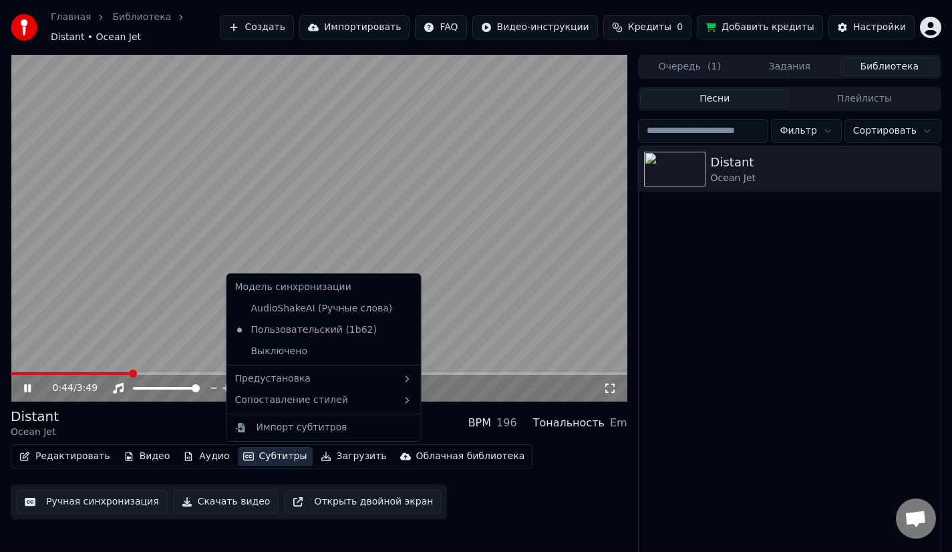
click at [256, 458] on button "Субтитры" at bounding box center [275, 456] width 75 height 19
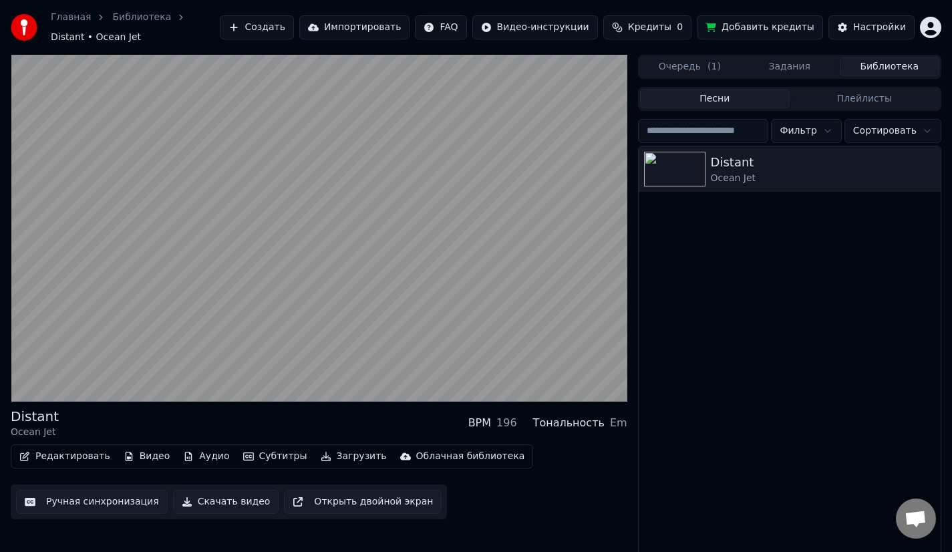
click at [546, 458] on div "Редактировать Видео Аудио Субтитры Загрузить Облачная библиотека Ручная синхрон…" at bounding box center [319, 481] width 616 height 75
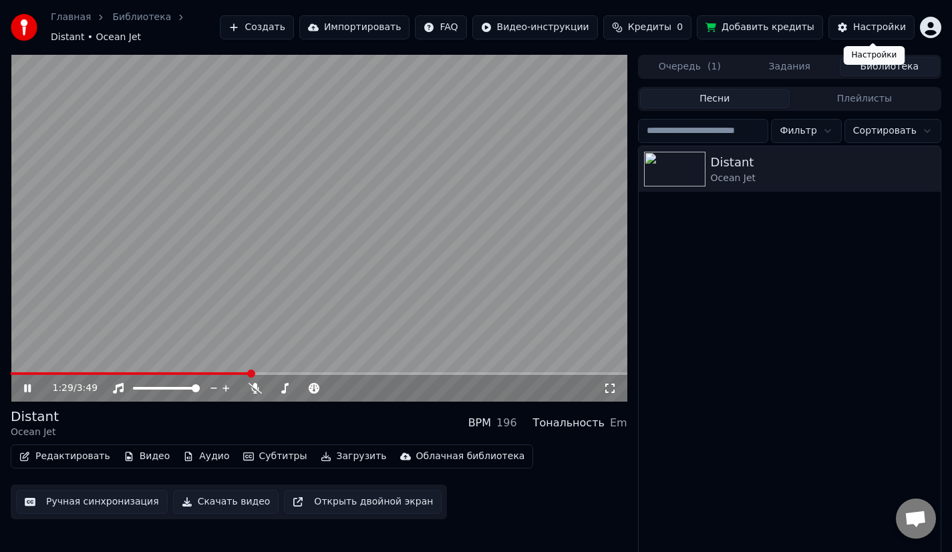
click at [871, 24] on div "Настройки" at bounding box center [879, 27] width 53 height 13
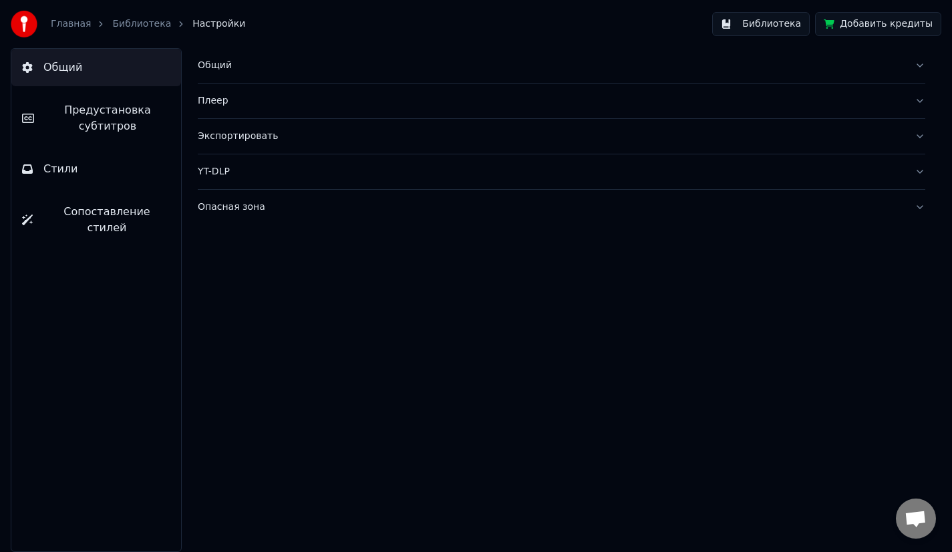
drag, startPoint x: 246, startPoint y: 96, endPoint x: 315, endPoint y: -45, distance: 156.5
click at [315, 0] on html "Главная Библиотека Настройки Библиотека Добавить кредиты Общий Предустановка су…" at bounding box center [476, 276] width 952 height 552
